Goal: Task Accomplishment & Management: Use online tool/utility

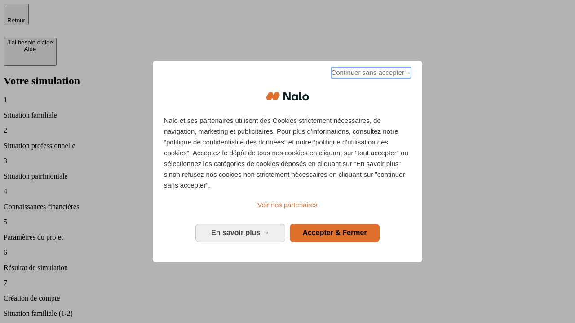
click at [370, 74] on span "Continuer sans accepter →" at bounding box center [371, 72] width 80 height 11
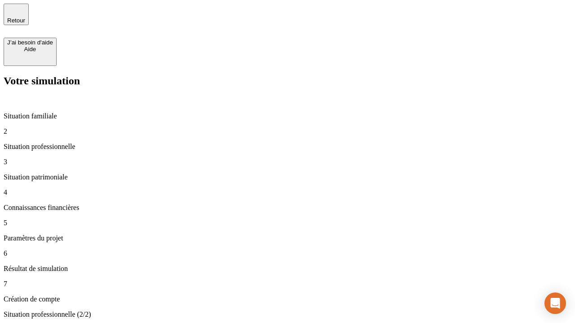
type input "30 000"
type input "1 000"
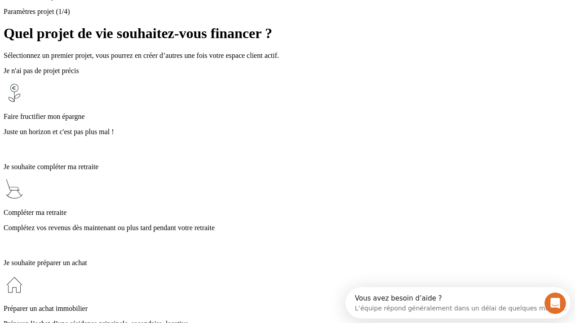
scroll to position [8, 0]
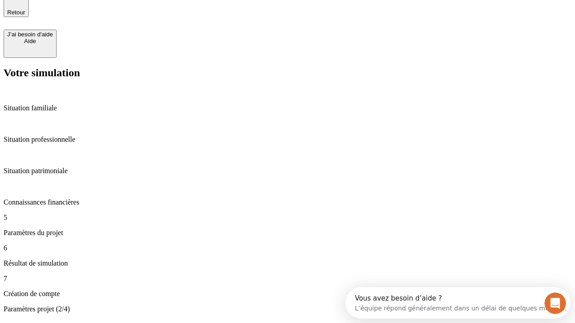
type input "65"
type input "5 000"
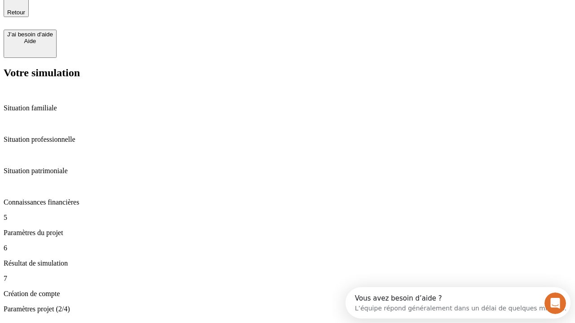
type input "640"
